Goal: Transaction & Acquisition: Obtain resource

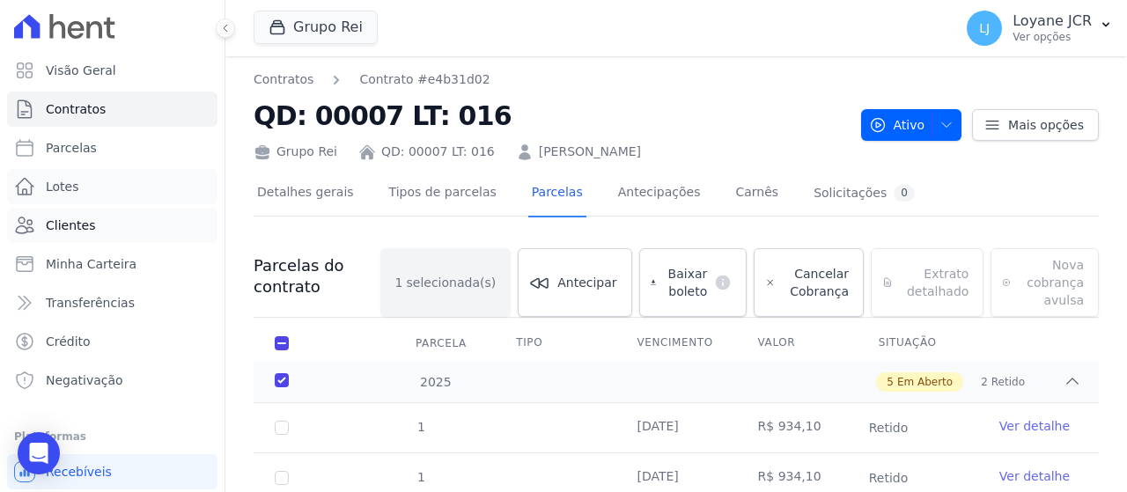
click at [173, 189] on link "Lotes" at bounding box center [112, 186] width 210 height 35
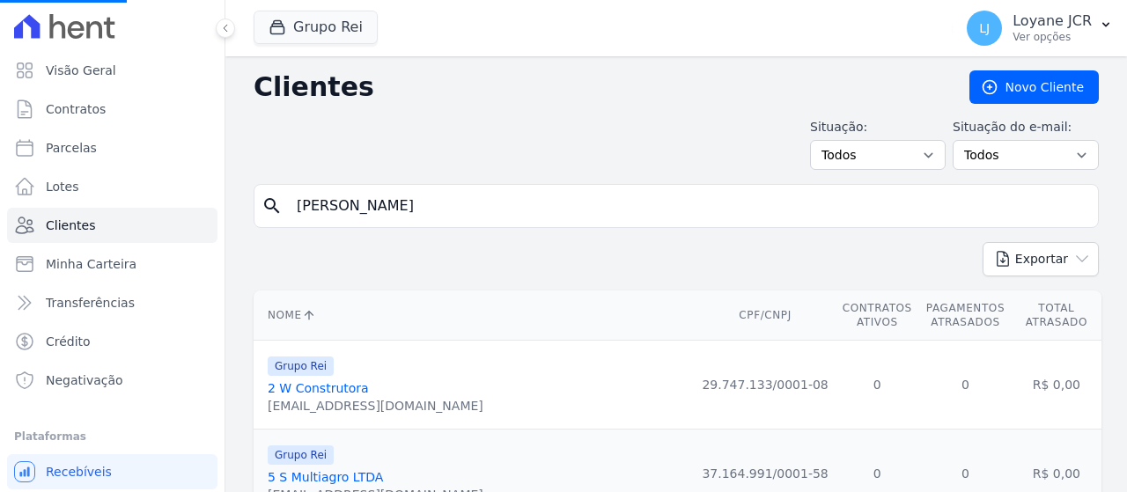
drag, startPoint x: 525, startPoint y: 206, endPoint x: -215, endPoint y: 225, distance: 739.9
click at [0, 225] on html "Visão Geral Contratos [GEOGRAPHIC_DATA] Lotes Clientes Minha Carteira Transferê…" at bounding box center [563, 246] width 1127 height 492
paste input "[PERSON_NAME]"
type input "[PERSON_NAME]"
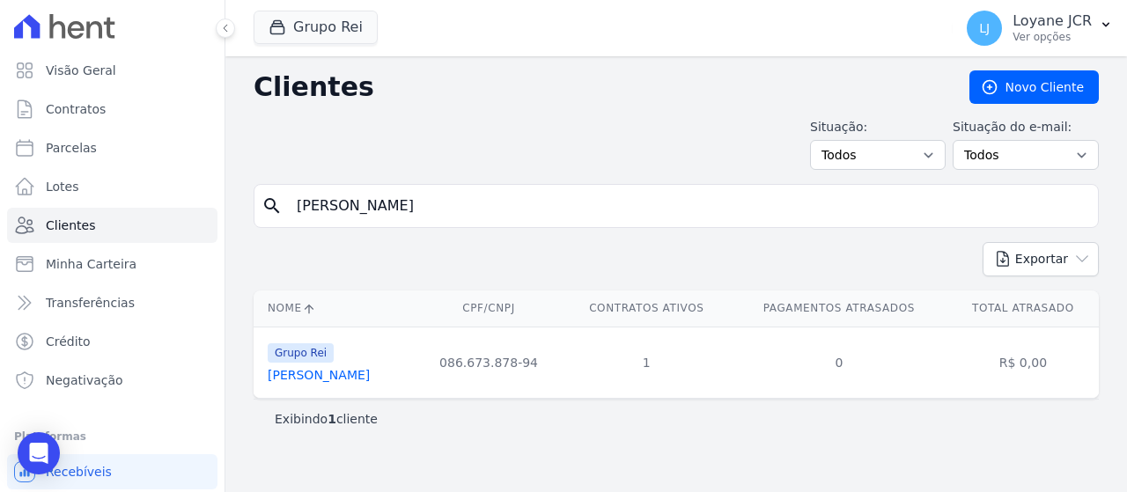
click at [356, 376] on link "[PERSON_NAME]" at bounding box center [319, 375] width 102 height 14
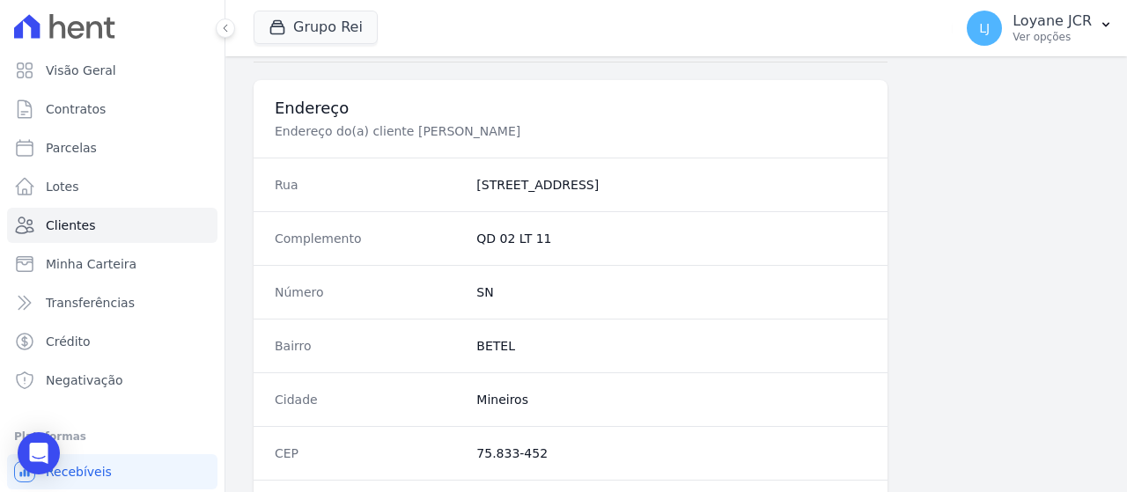
scroll to position [1242, 0]
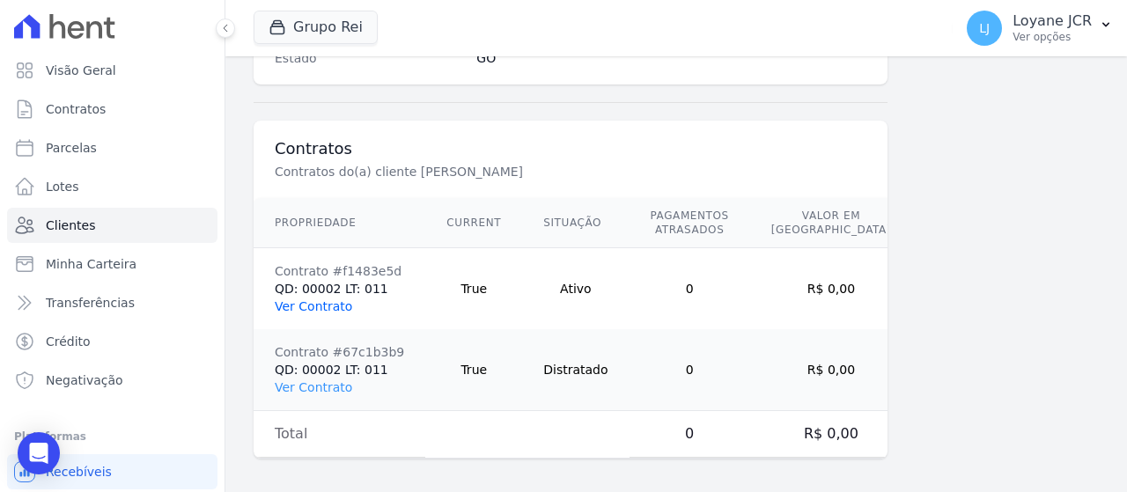
click at [317, 304] on link "Ver Contrato" at bounding box center [313, 306] width 77 height 14
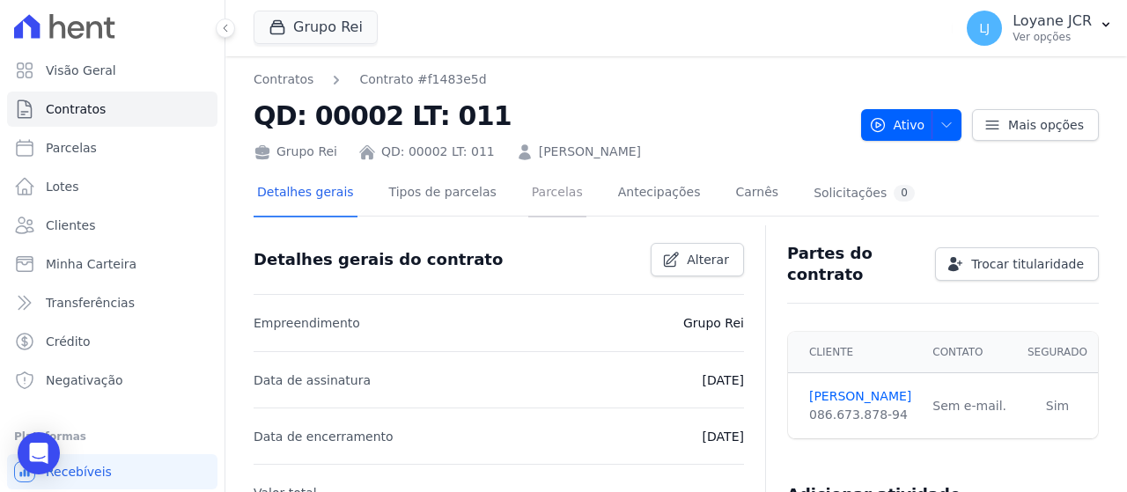
click at [528, 206] on link "Parcelas" at bounding box center [557, 194] width 58 height 47
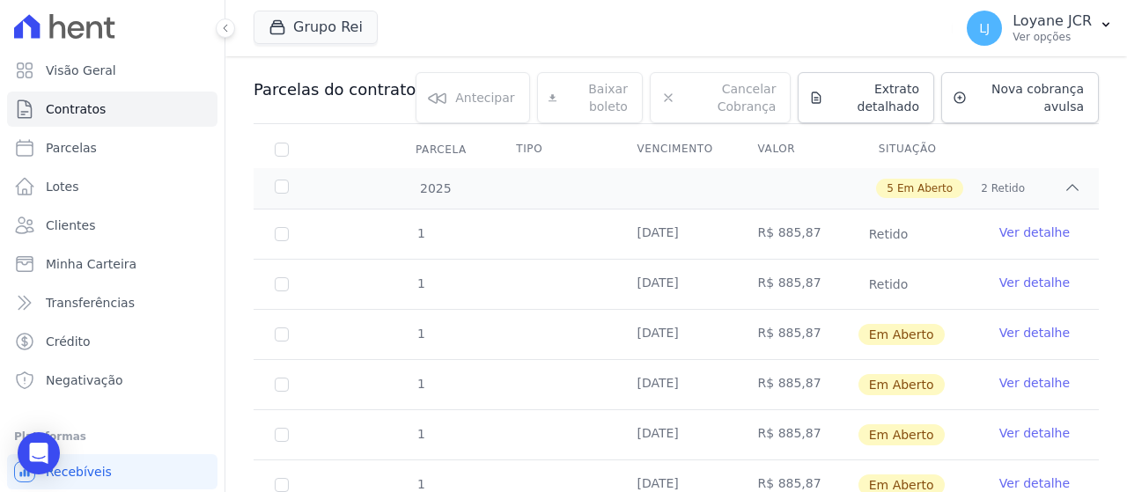
scroll to position [264, 0]
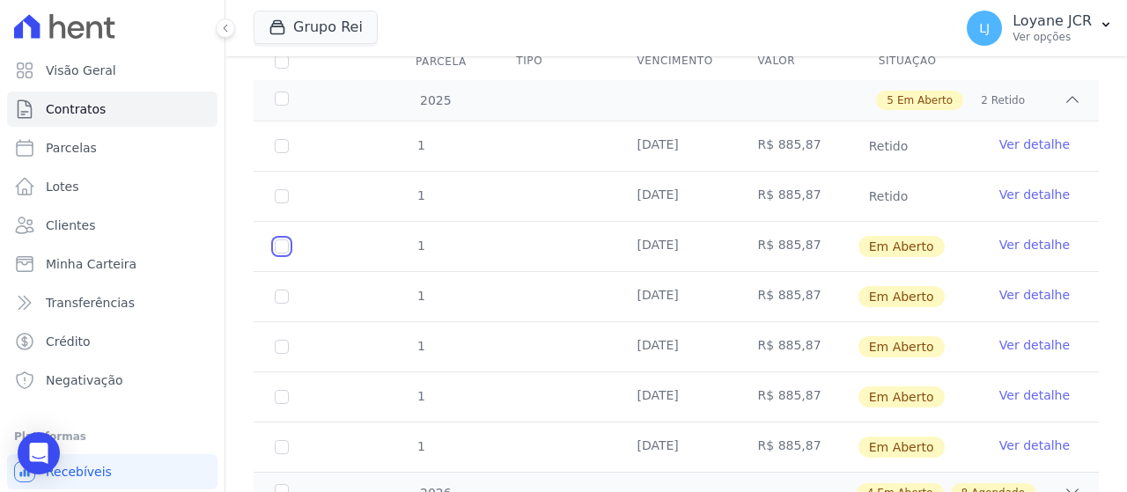
click at [288, 246] on input "checkbox" at bounding box center [282, 247] width 14 height 14
checkbox input "true"
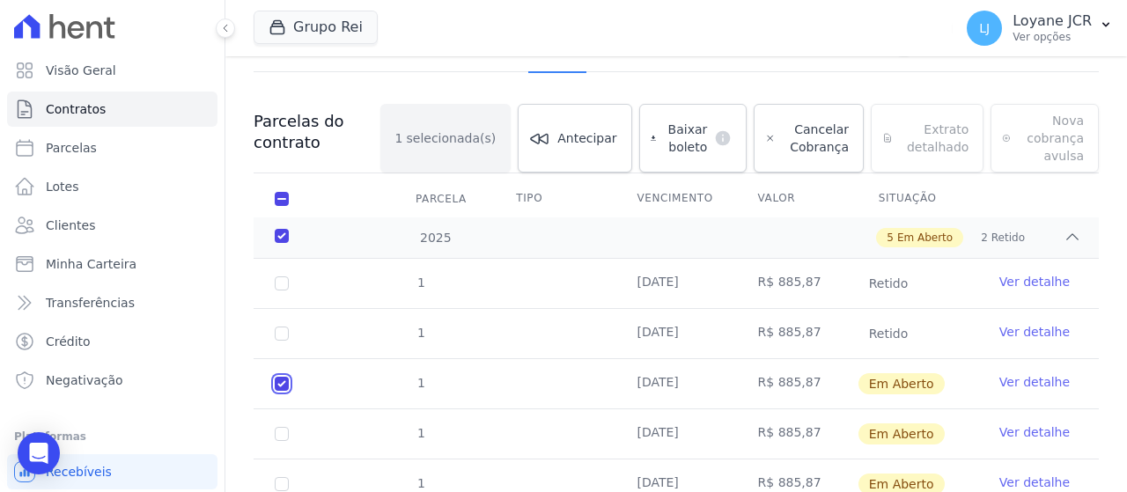
scroll to position [18, 0]
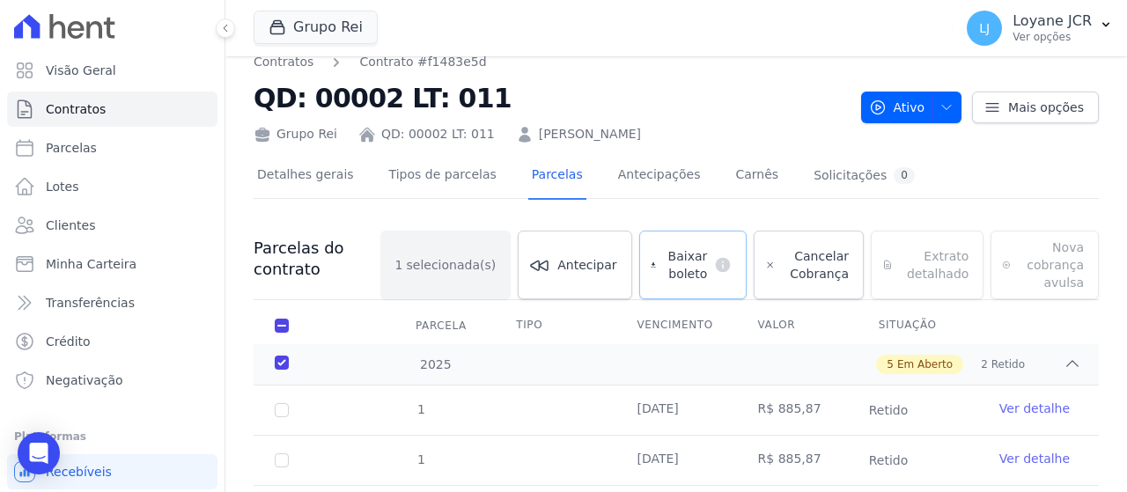
click at [689, 257] on span "Baixar boleto" at bounding box center [685, 264] width 44 height 35
